Goal: Find specific page/section: Find specific page/section

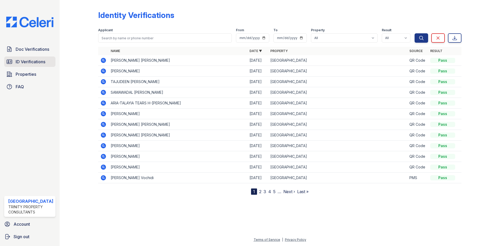
click at [25, 61] on span "ID Verifications" at bounding box center [31, 62] width 30 height 6
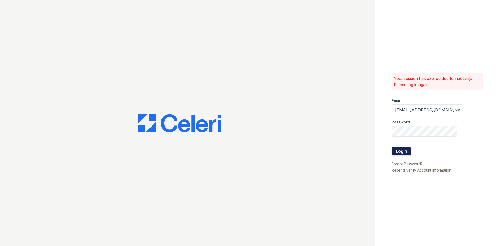
click at [403, 152] on button "Login" at bounding box center [402, 151] width 20 height 8
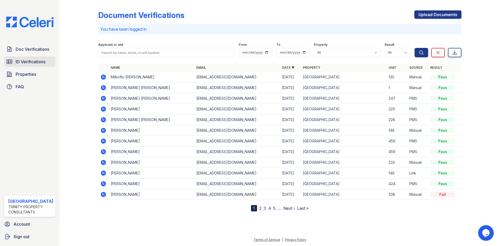
click at [34, 61] on span "ID Verifications" at bounding box center [31, 62] width 30 height 6
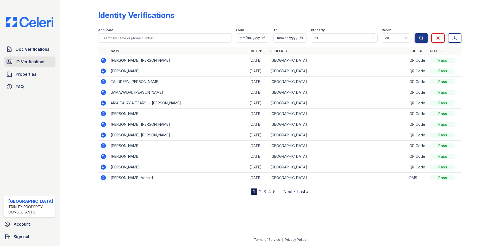
click at [28, 64] on span "ID Verifications" at bounding box center [31, 62] width 30 height 6
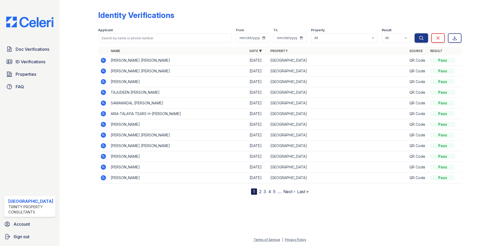
click at [28, 64] on span "ID Verifications" at bounding box center [31, 62] width 30 height 6
click at [17, 62] on span "ID Verifications" at bounding box center [31, 62] width 30 height 6
click at [37, 49] on span "Doc Verifications" at bounding box center [33, 49] width 34 height 6
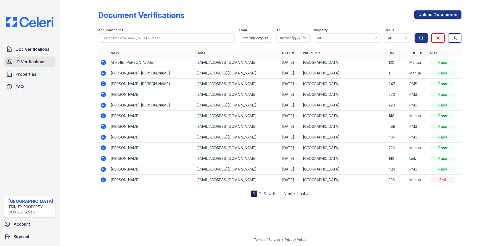
click at [34, 60] on span "ID Verifications" at bounding box center [31, 62] width 30 height 6
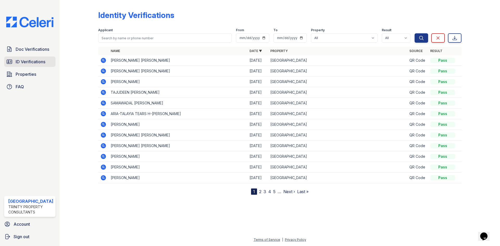
click at [44, 63] on span "ID Verifications" at bounding box center [31, 62] width 30 height 6
click at [39, 64] on span "ID Verifications" at bounding box center [31, 62] width 30 height 6
click at [40, 63] on span "ID Verifications" at bounding box center [31, 62] width 30 height 6
